Goal: Task Accomplishment & Management: Manage account settings

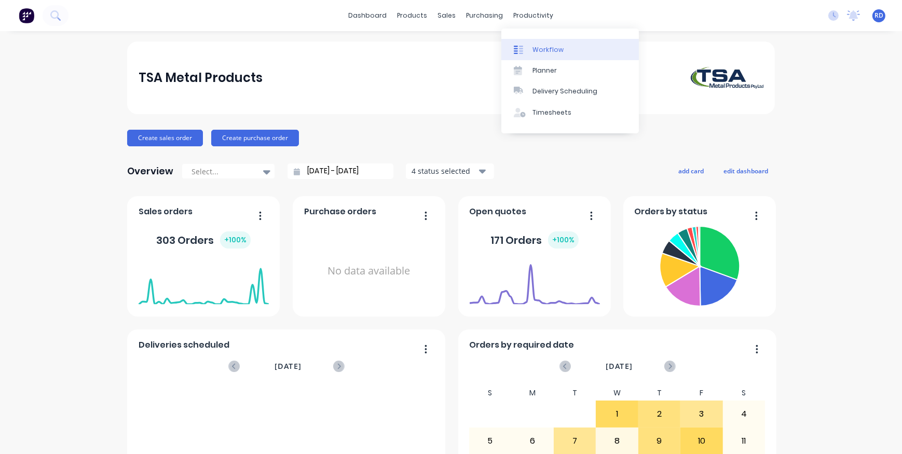
click at [543, 51] on div "Workflow" at bounding box center [548, 49] width 31 height 9
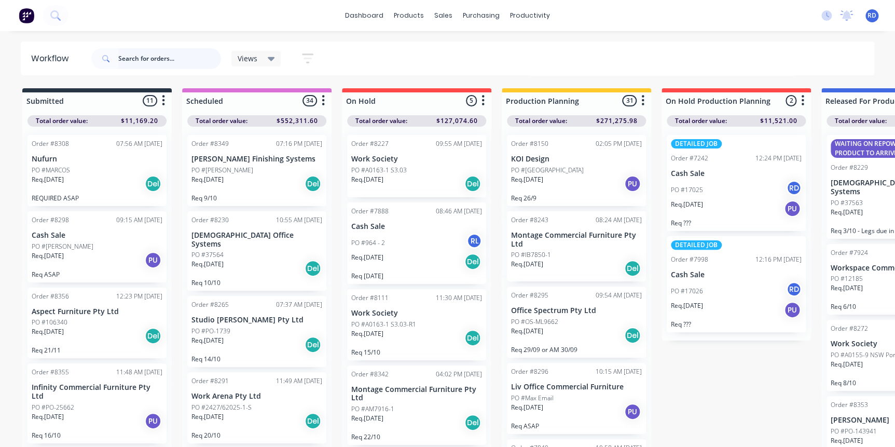
click at [151, 56] on input "text" at bounding box center [169, 58] width 103 height 21
click at [190, 57] on input "text" at bounding box center [169, 58] width 103 height 21
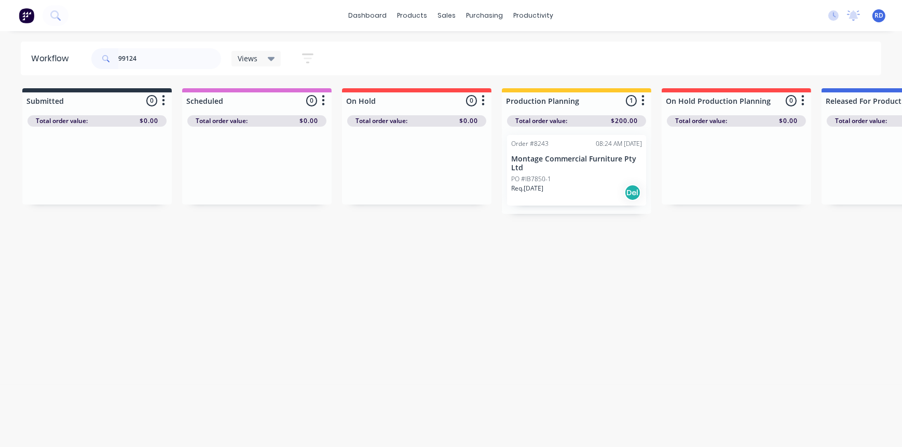
click at [545, 171] on p "Montage Commercial Furniture Pty Ltd" at bounding box center [576, 164] width 131 height 18
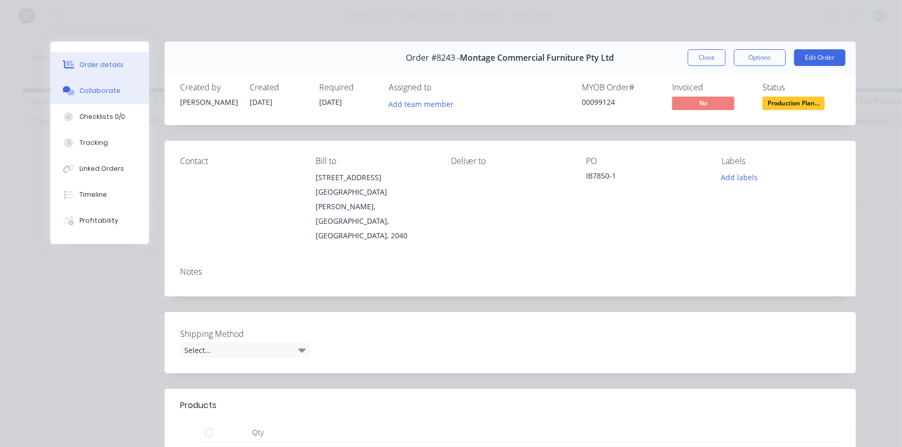
click at [110, 90] on div "Collaborate" at bounding box center [99, 90] width 41 height 9
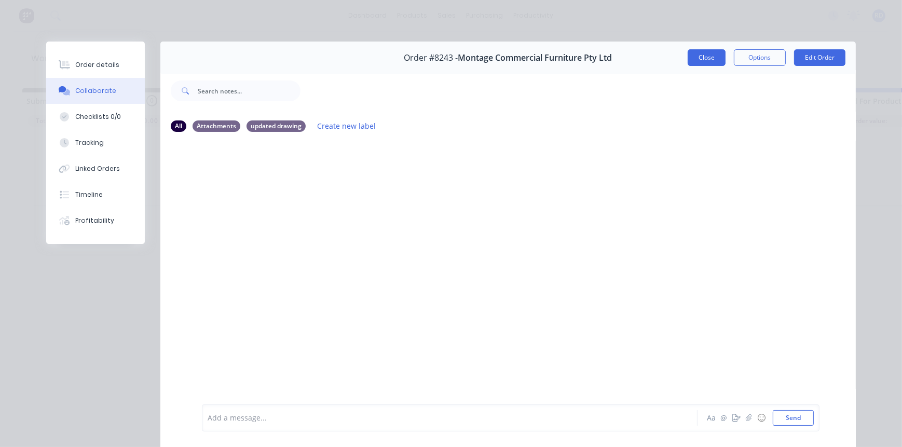
click at [706, 59] on button "Close" at bounding box center [707, 57] width 38 height 17
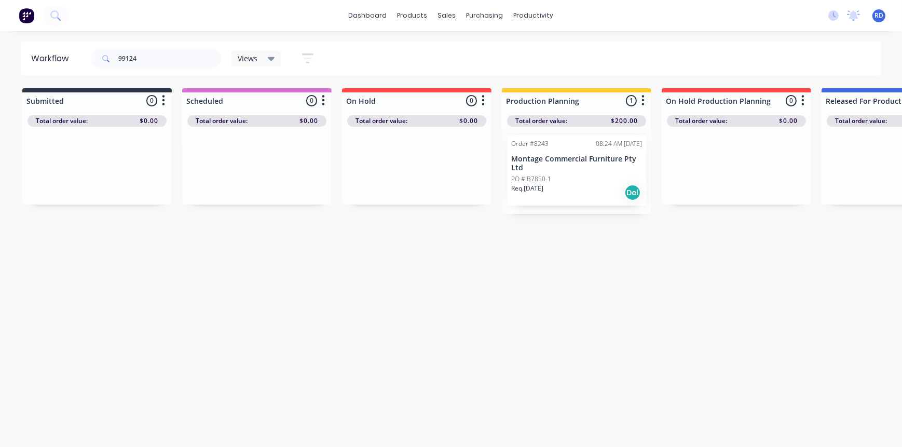
click at [558, 169] on p "Montage Commercial Furniture Pty Ltd" at bounding box center [576, 164] width 131 height 18
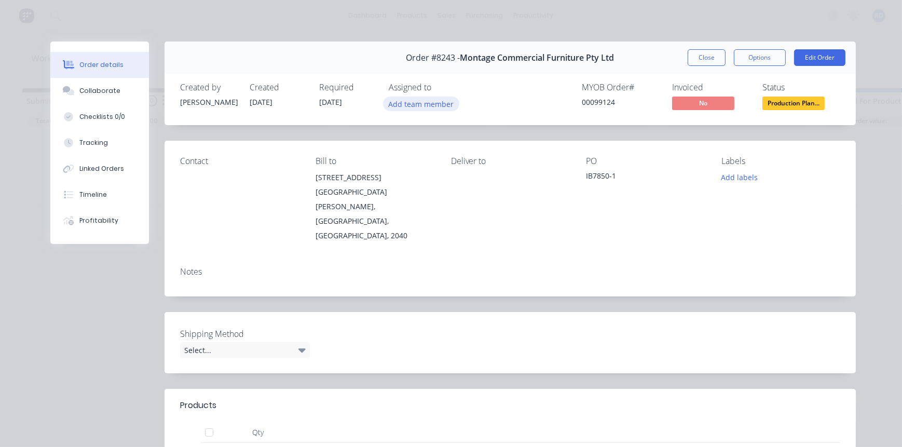
click at [423, 103] on button "Add team member" at bounding box center [421, 104] width 76 height 14
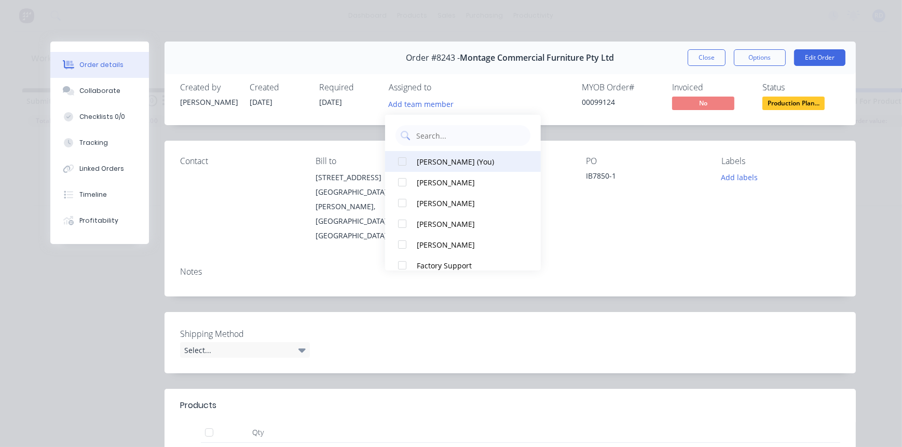
click at [417, 160] on div "[PERSON_NAME] (You)" at bounding box center [469, 161] width 104 height 11
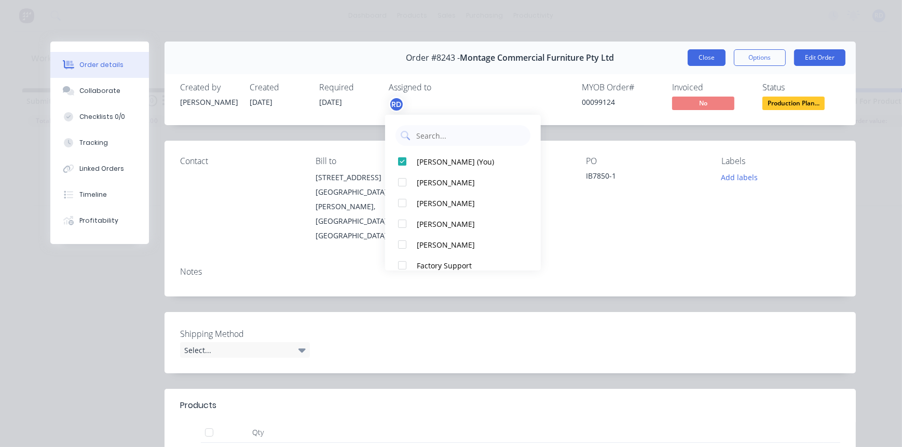
click at [703, 58] on button "Close" at bounding box center [707, 57] width 38 height 17
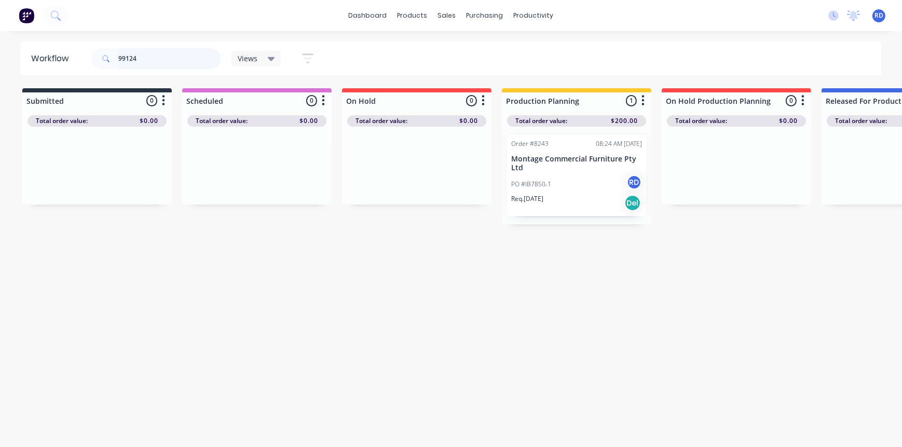
drag, startPoint x: 142, startPoint y: 59, endPoint x: 76, endPoint y: 62, distance: 65.5
click at [76, 62] on header "Workflow 99124 Views Save new view None (Default) edit Delivery edit Production…" at bounding box center [451, 59] width 861 height 34
type input "99119"
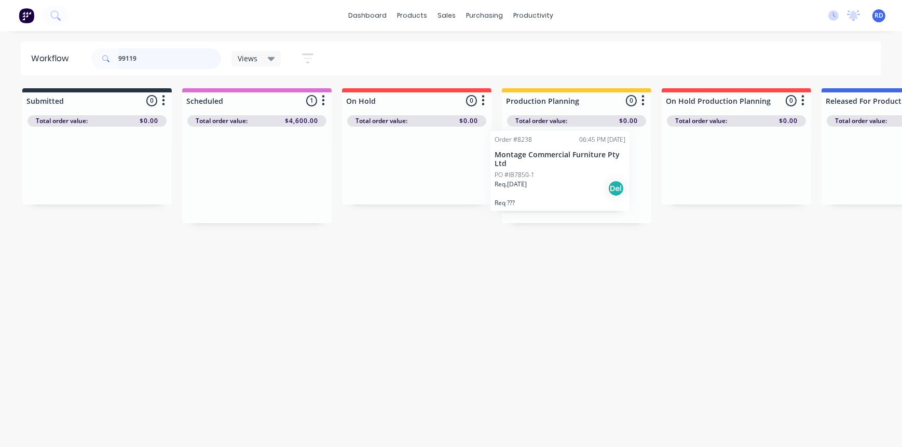
drag, startPoint x: 260, startPoint y: 163, endPoint x: 566, endPoint y: 159, distance: 306.3
click at [552, 168] on p "Montage Commercial Furniture Pty Ltd" at bounding box center [576, 164] width 131 height 18
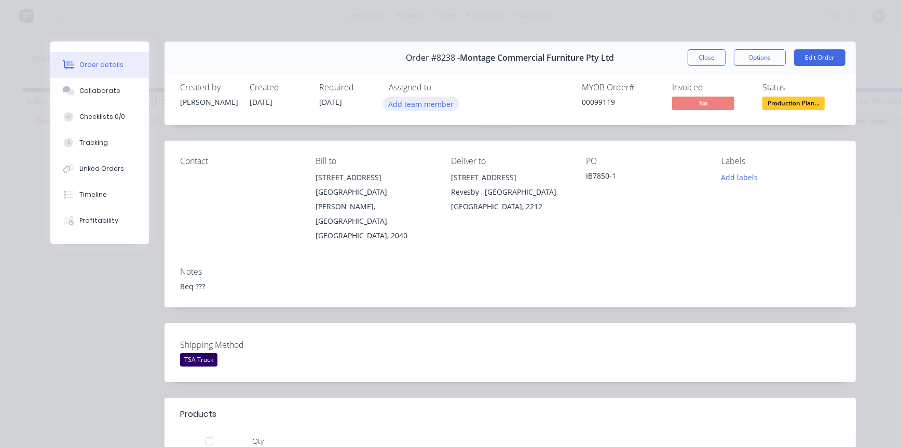
click at [403, 106] on button "Add team member" at bounding box center [421, 104] width 76 height 14
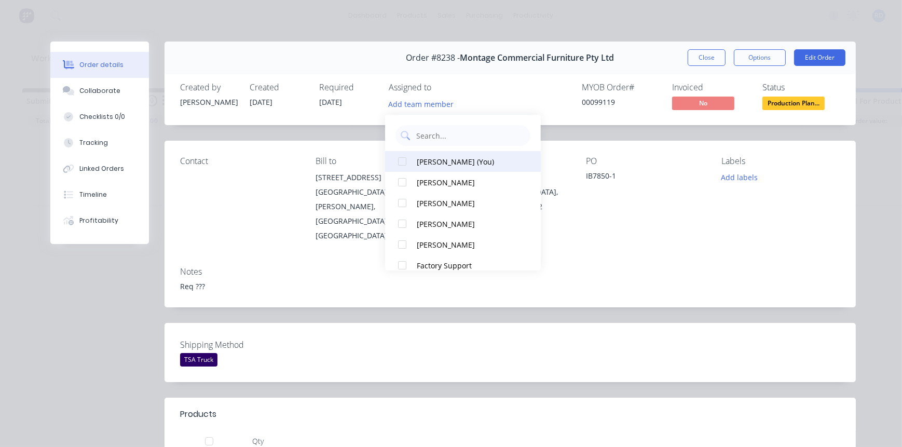
click at [417, 159] on div "[PERSON_NAME] (You)" at bounding box center [469, 161] width 104 height 11
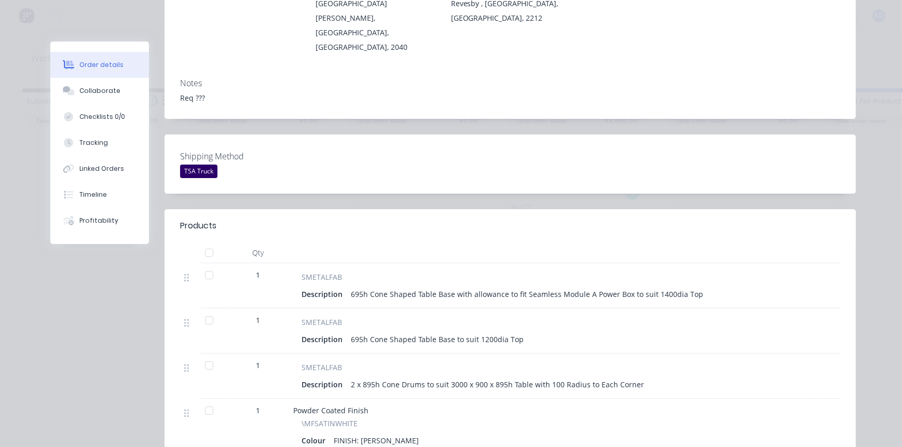
scroll to position [236, 0]
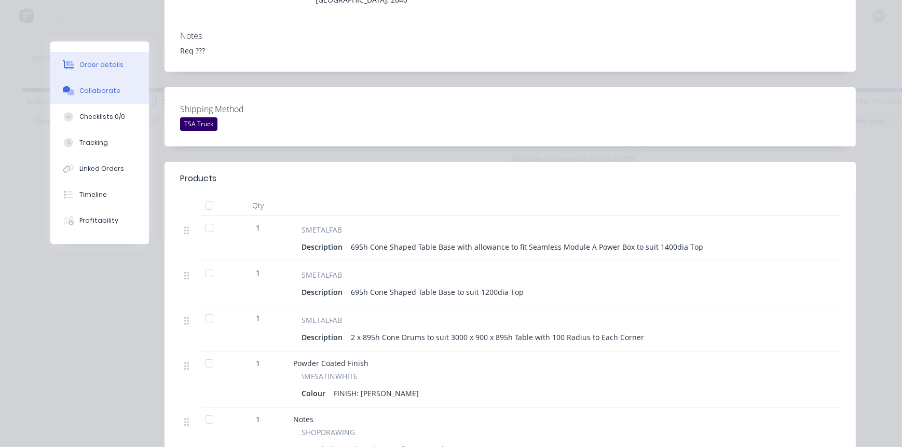
click at [104, 93] on div "Collaborate" at bounding box center [99, 90] width 41 height 9
